Goal: Check status: Check status

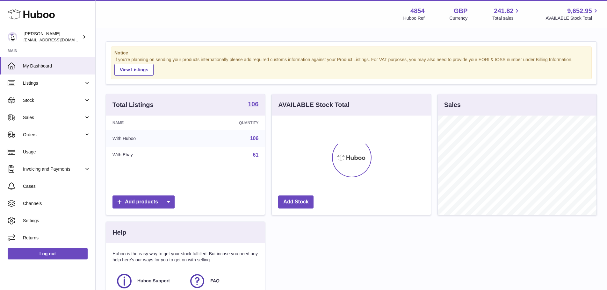
scroll to position [99, 159]
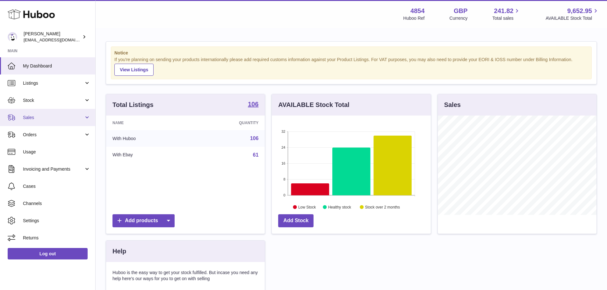
click at [36, 120] on span "Sales" at bounding box center [53, 118] width 61 height 6
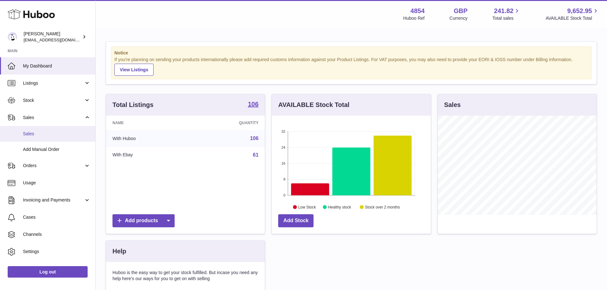
click at [33, 136] on span "Sales" at bounding box center [57, 134] width 68 height 6
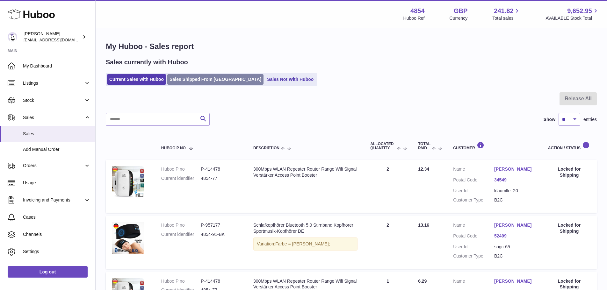
click at [208, 78] on link "Sales Shipped From [GEOGRAPHIC_DATA]" at bounding box center [215, 79] width 96 height 11
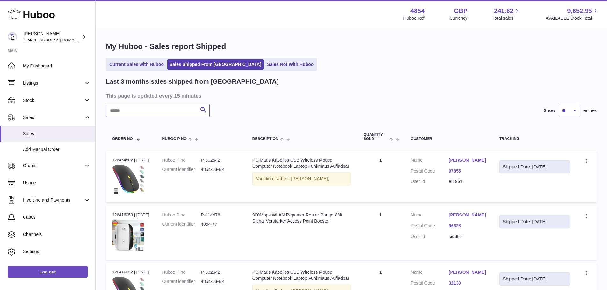
click at [180, 107] on input "text" at bounding box center [158, 110] width 104 height 13
type input "*******"
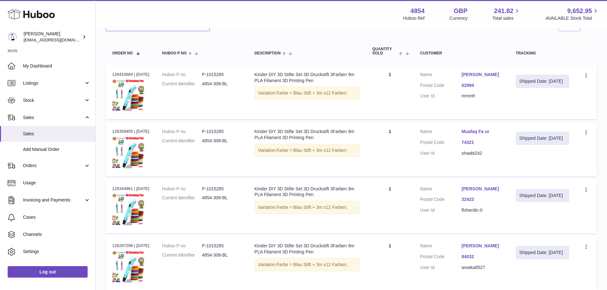
scroll to position [96, 0]
